Goal: Information Seeking & Learning: Understand process/instructions

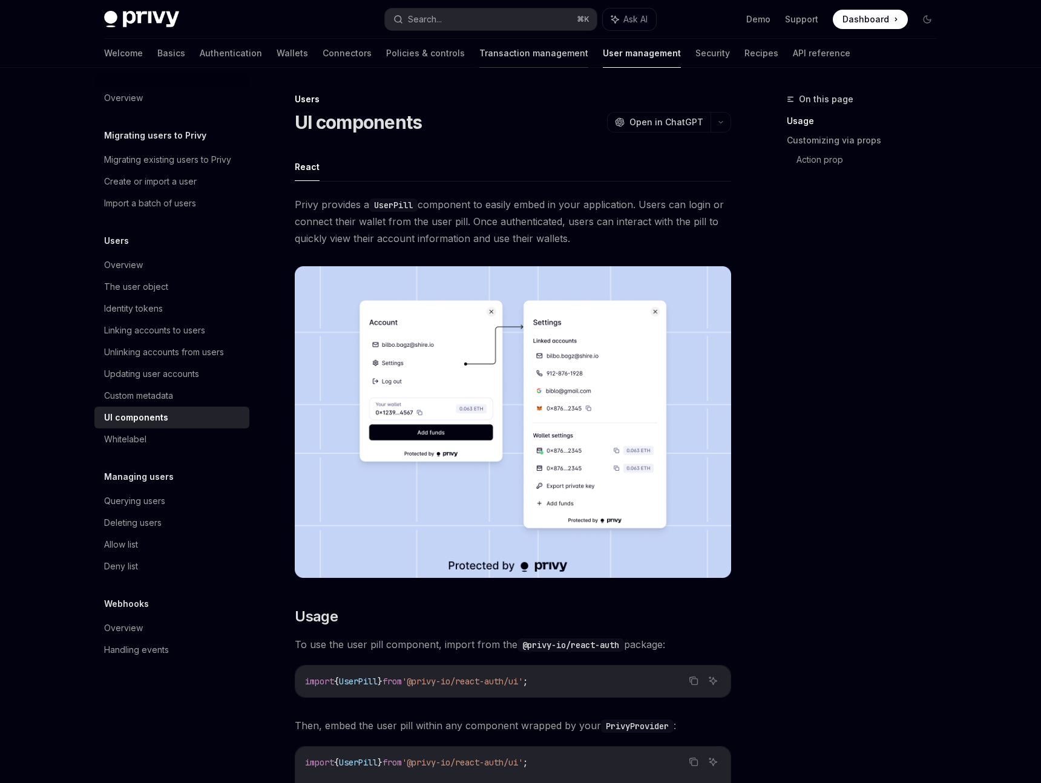
click at [479, 55] on link "Transaction management" at bounding box center [533, 53] width 109 height 29
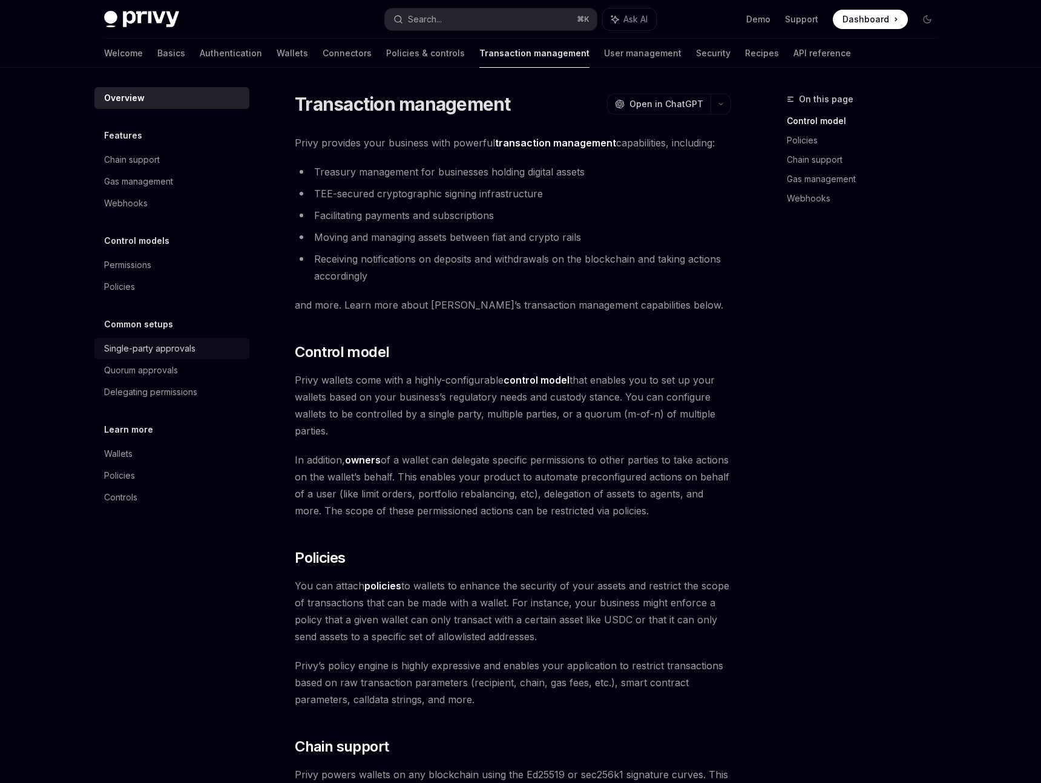
click at [147, 358] on link "Single-party approvals" at bounding box center [171, 349] width 155 height 22
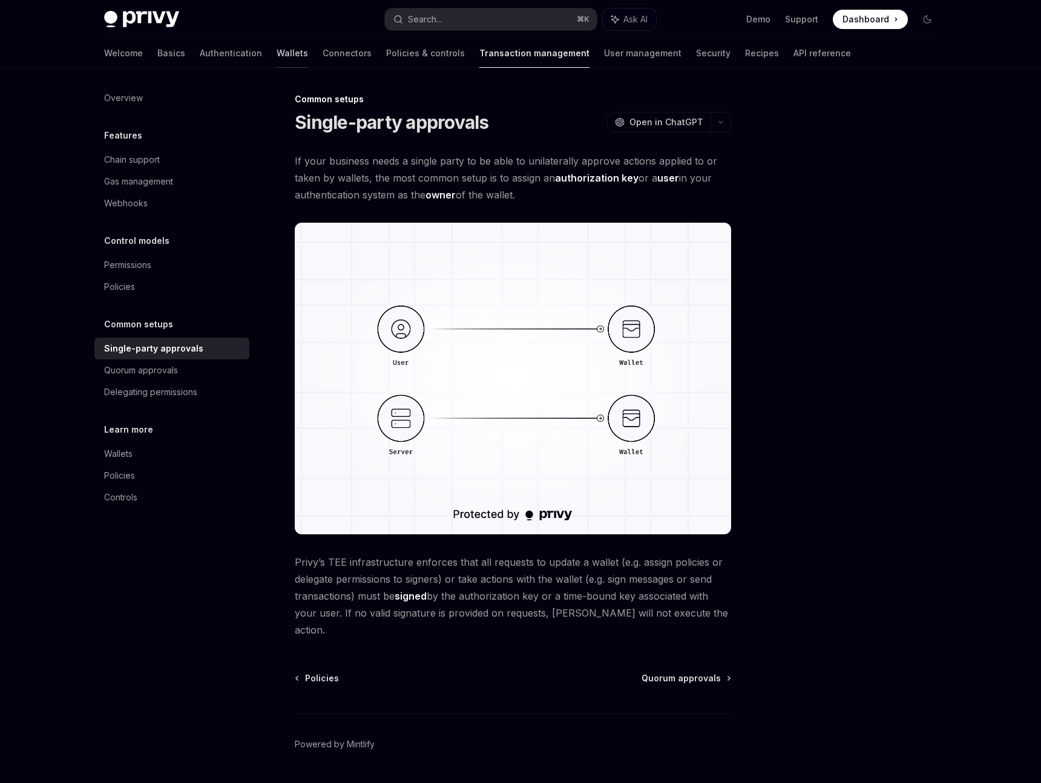
click at [277, 51] on link "Wallets" at bounding box center [292, 53] width 31 height 29
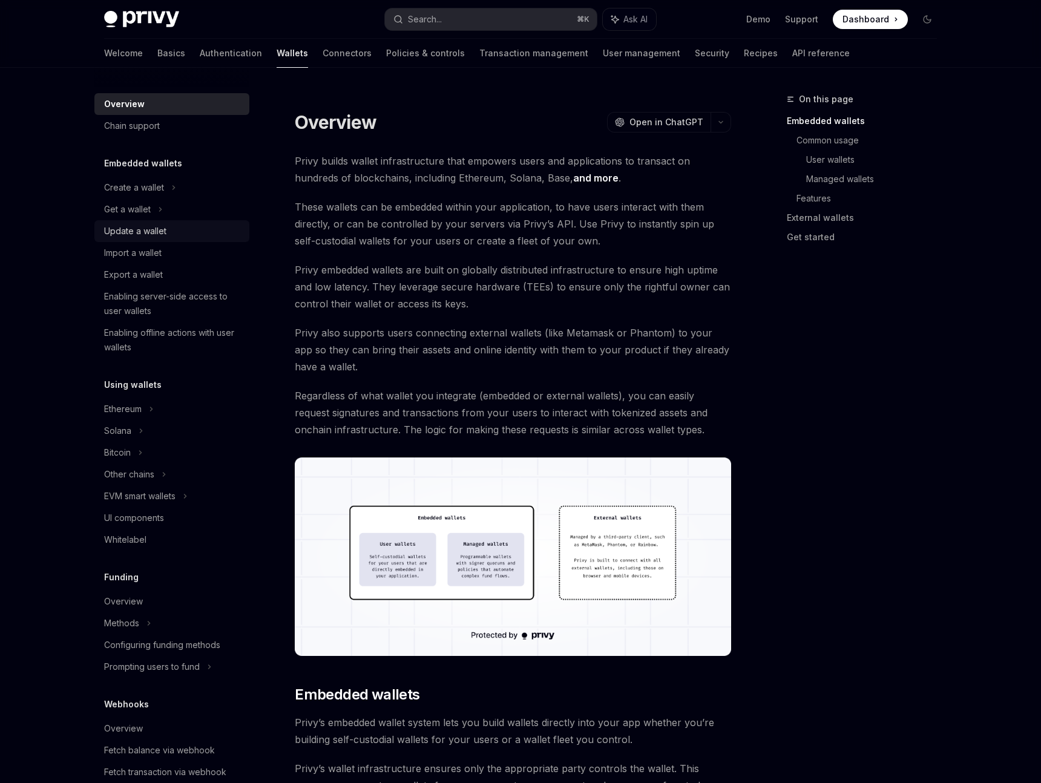
click at [130, 230] on div "Update a wallet" at bounding box center [135, 231] width 62 height 15
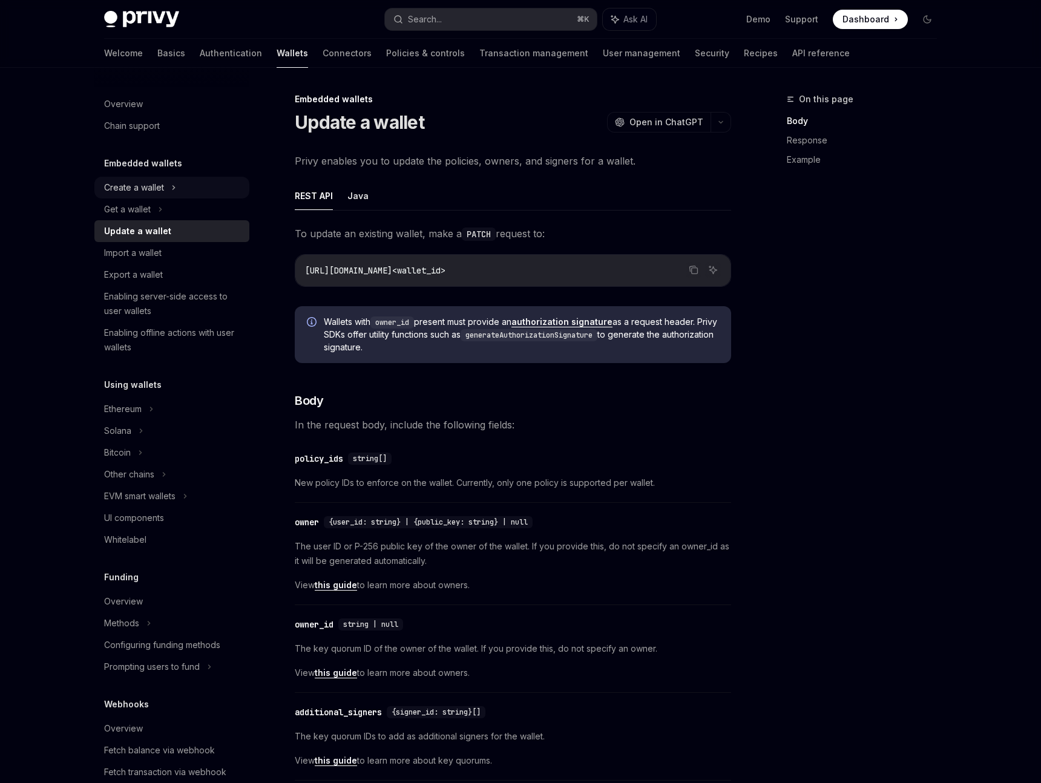
click at [168, 191] on div "Create a wallet" at bounding box center [171, 188] width 155 height 22
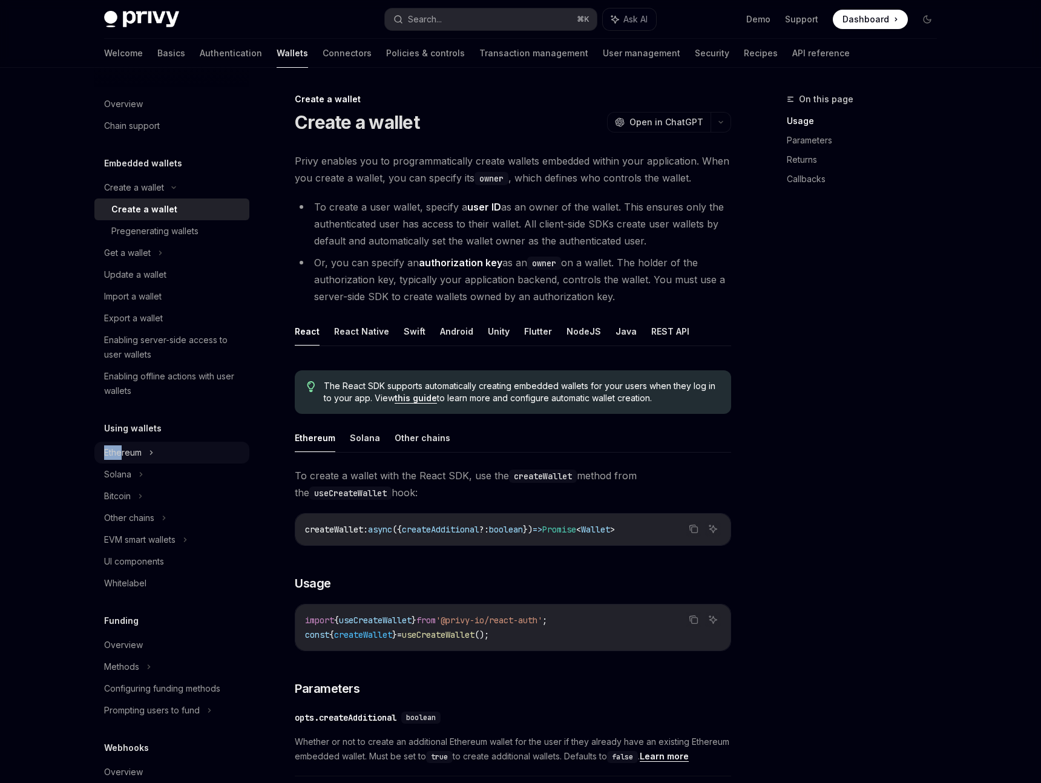
click at [122, 195] on div "Ethereum" at bounding box center [134, 187] width 60 height 15
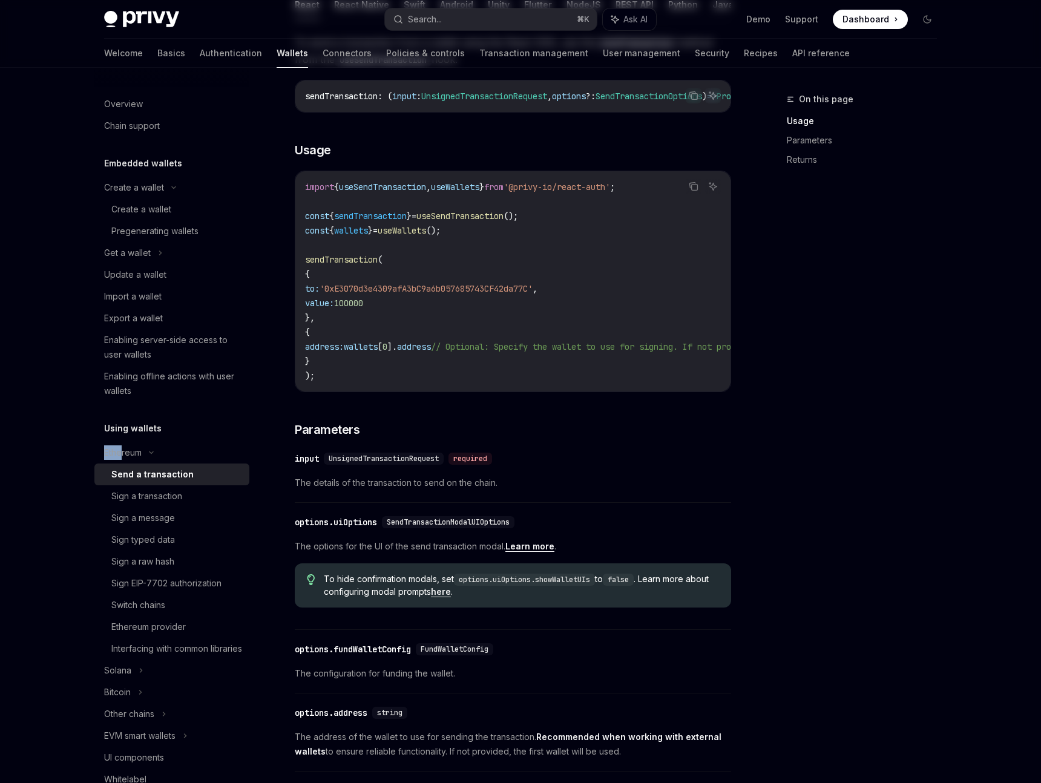
scroll to position [267, 0]
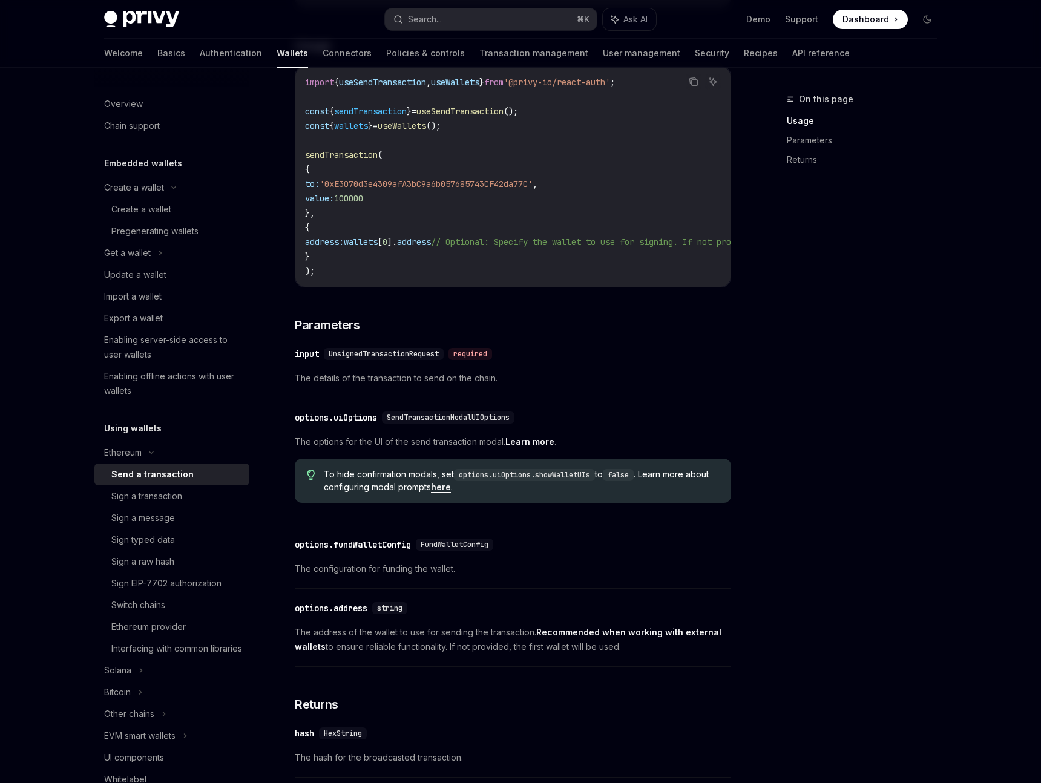
click at [51, 536] on div "Privy Docs home page Search... ⌘ K Ask AI Demo Support Dashboard Dashboard Sear…" at bounding box center [520, 348] width 1041 height 1231
click at [176, 618] on link "Ethereum provider" at bounding box center [171, 627] width 155 height 22
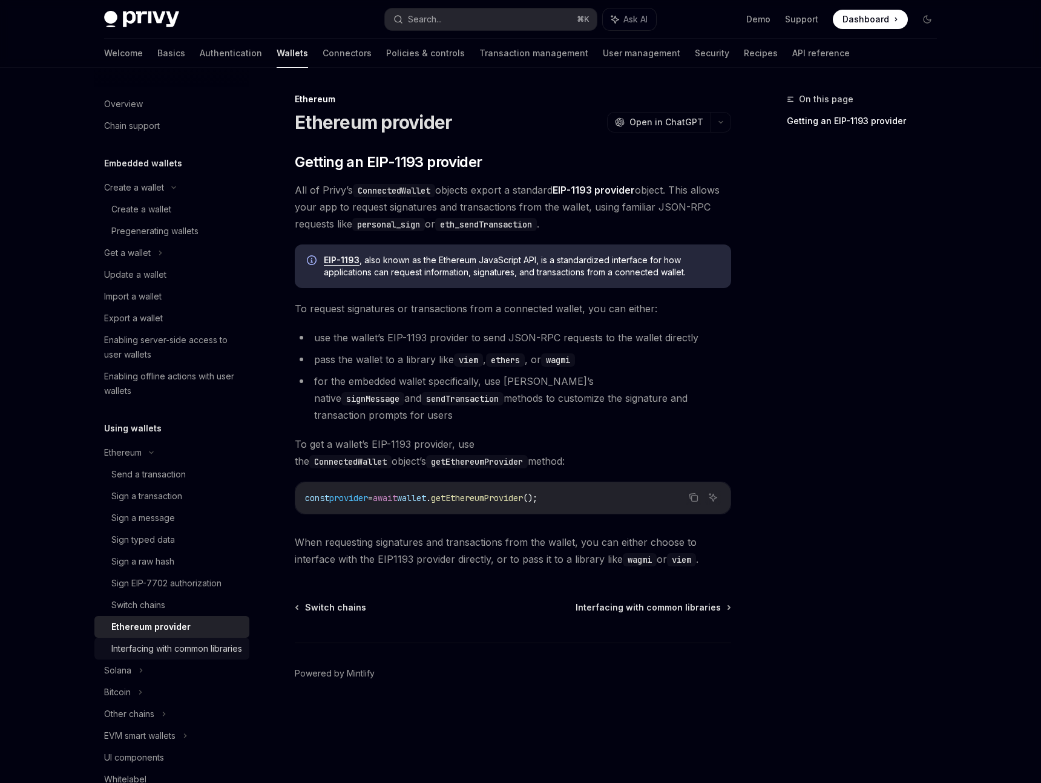
click at [173, 643] on div "Interfacing with common libraries" at bounding box center [176, 649] width 131 height 15
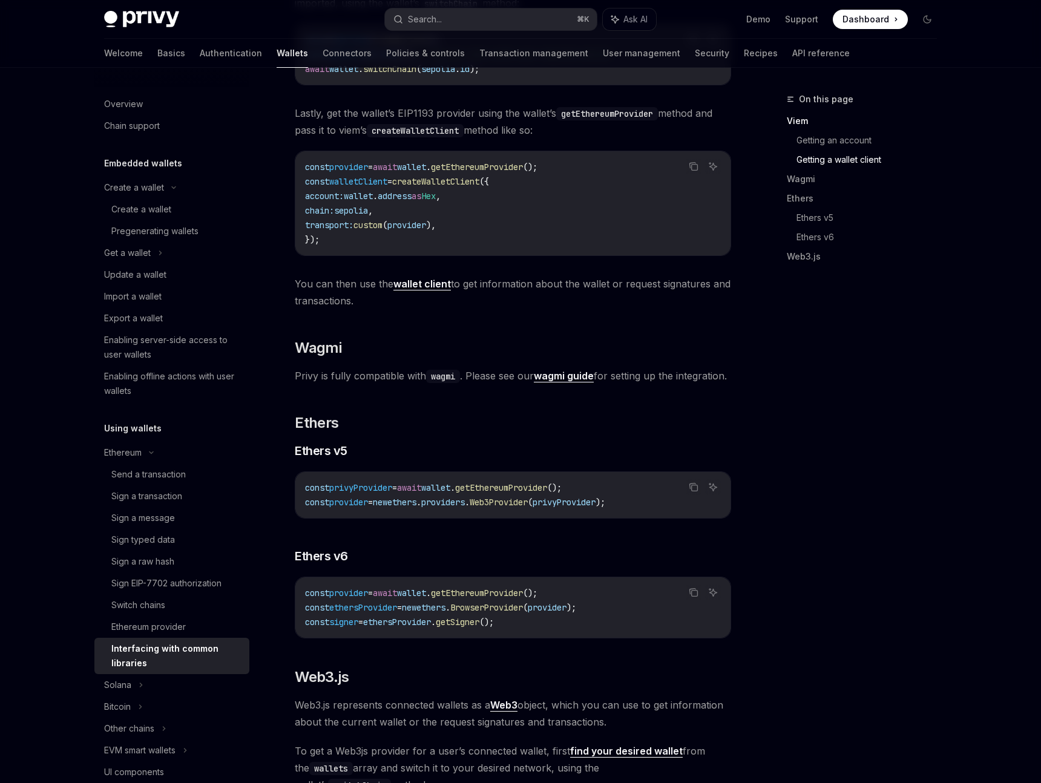
scroll to position [1048, 0]
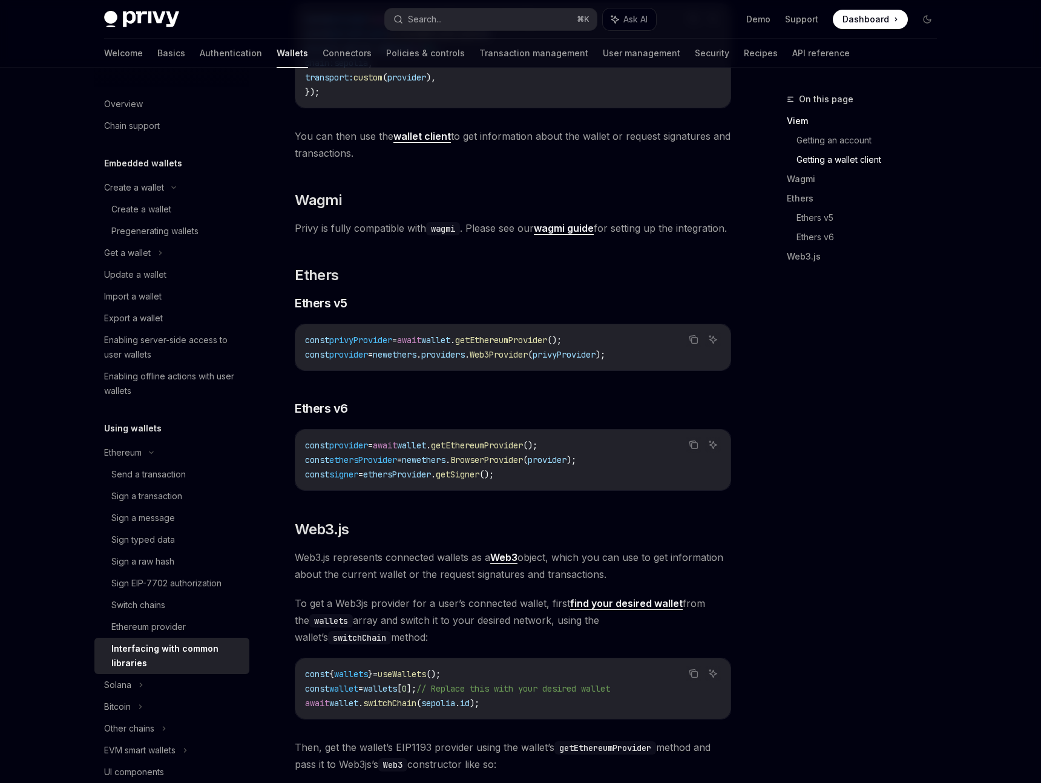
click at [560, 234] on strong "wagmi guide" at bounding box center [564, 228] width 60 height 12
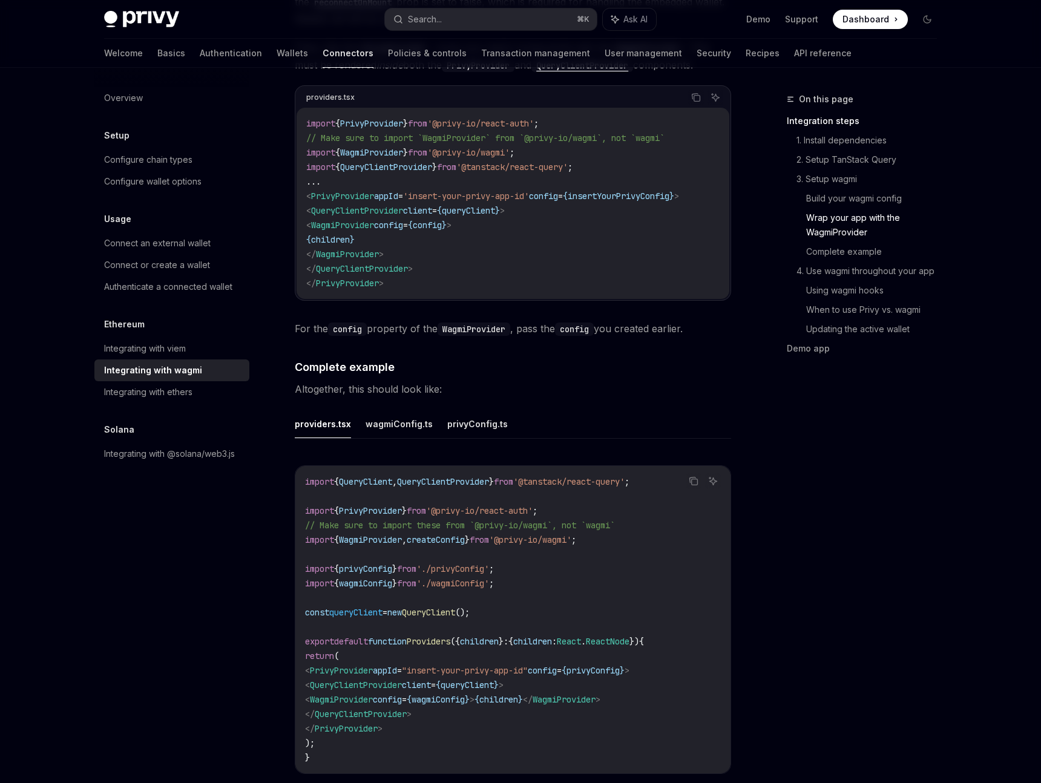
scroll to position [1961, 0]
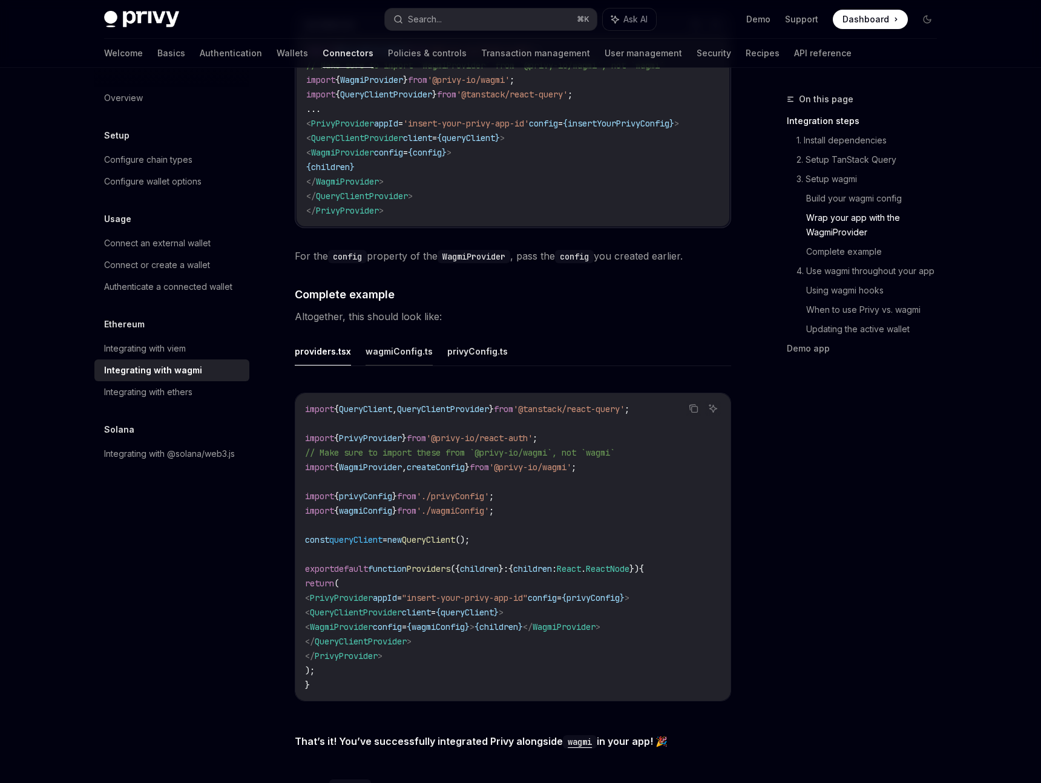
click at [404, 352] on button "wagmiConfig.ts" at bounding box center [399, 351] width 67 height 28
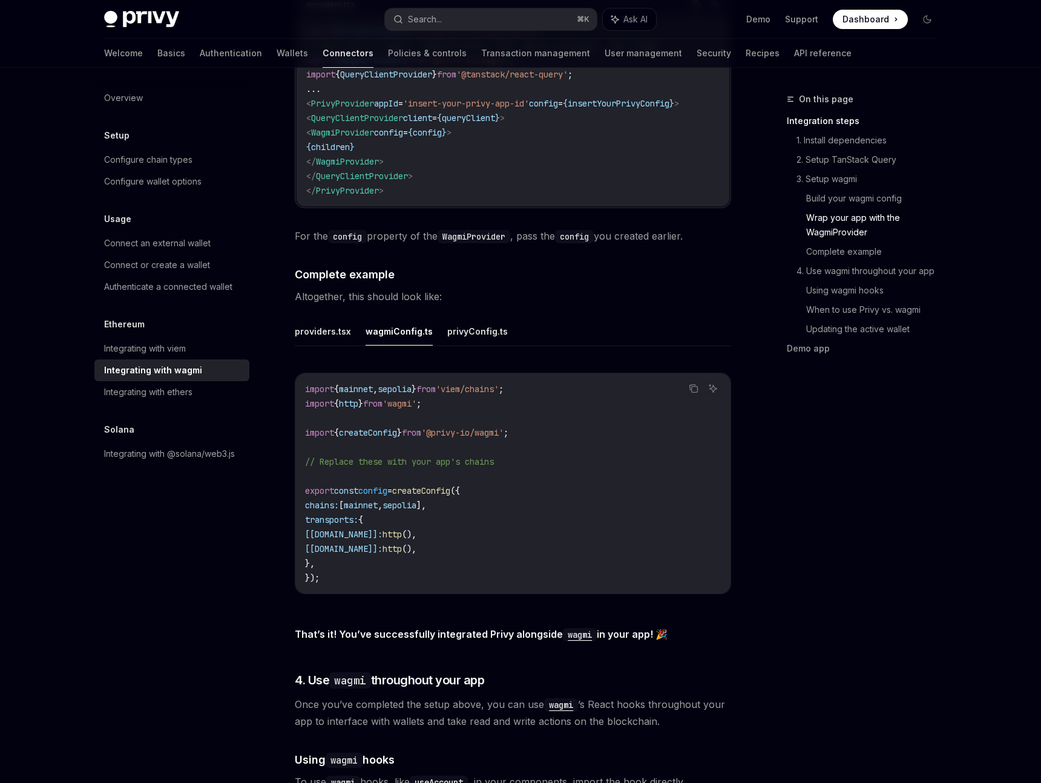
scroll to position [1987, 0]
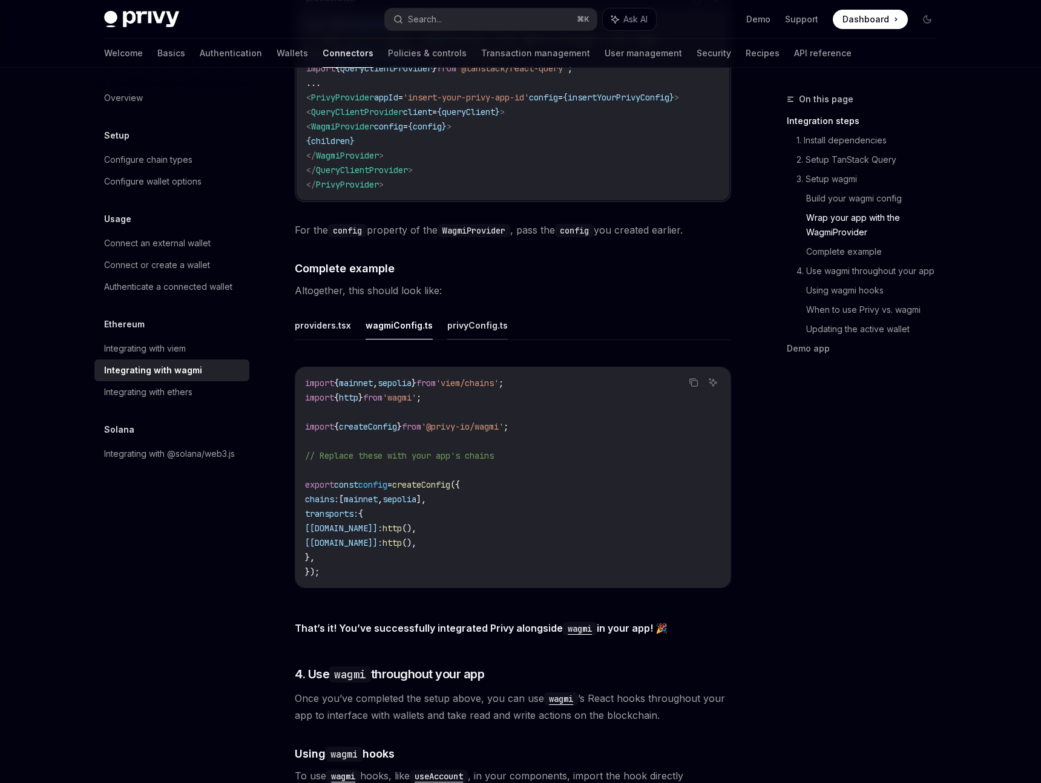
click at [469, 317] on button "privyConfig.ts" at bounding box center [477, 325] width 61 height 28
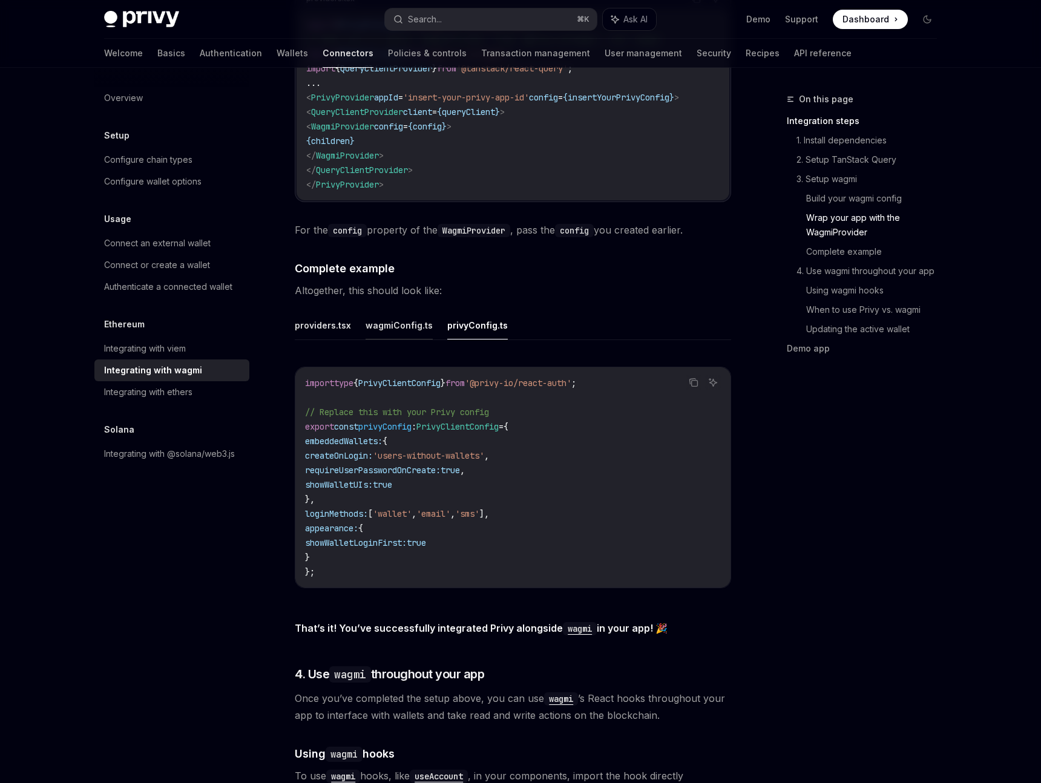
click at [405, 320] on button "wagmiConfig.ts" at bounding box center [399, 325] width 67 height 28
type textarea "*"
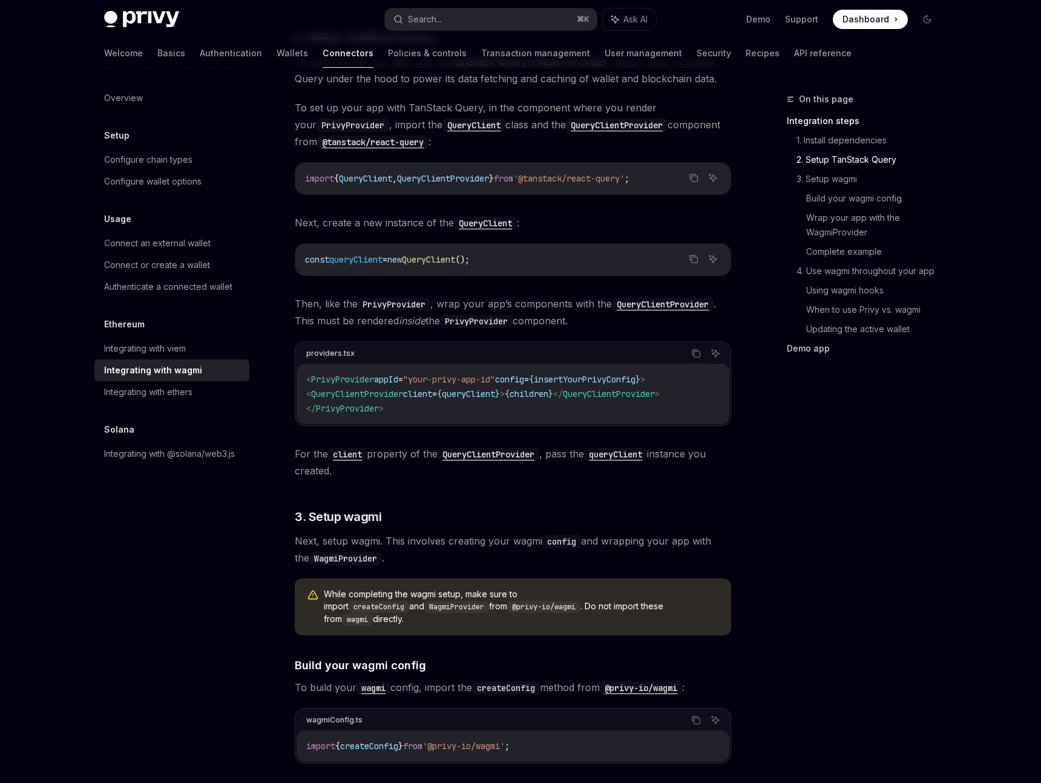
scroll to position [174, 0]
